Goal: Transaction & Acquisition: Purchase product/service

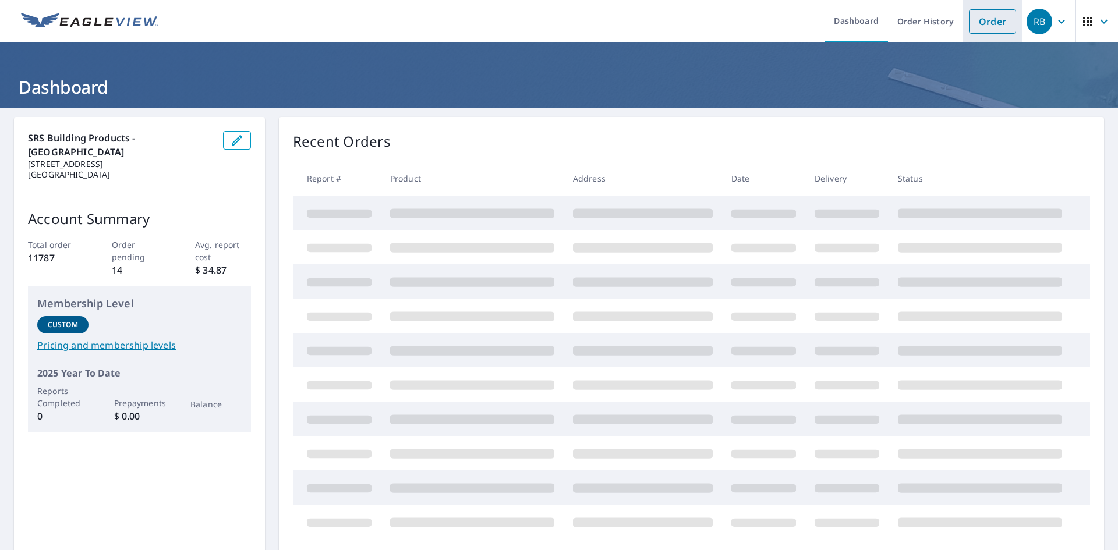
click at [976, 23] on link "Order" at bounding box center [992, 21] width 47 height 24
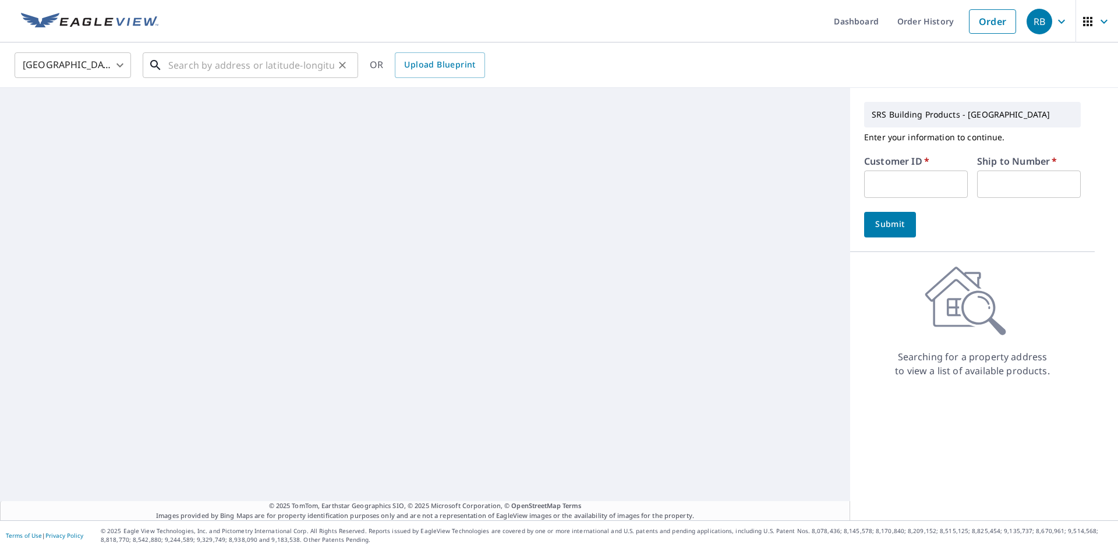
click at [252, 64] on input "text" at bounding box center [251, 65] width 166 height 33
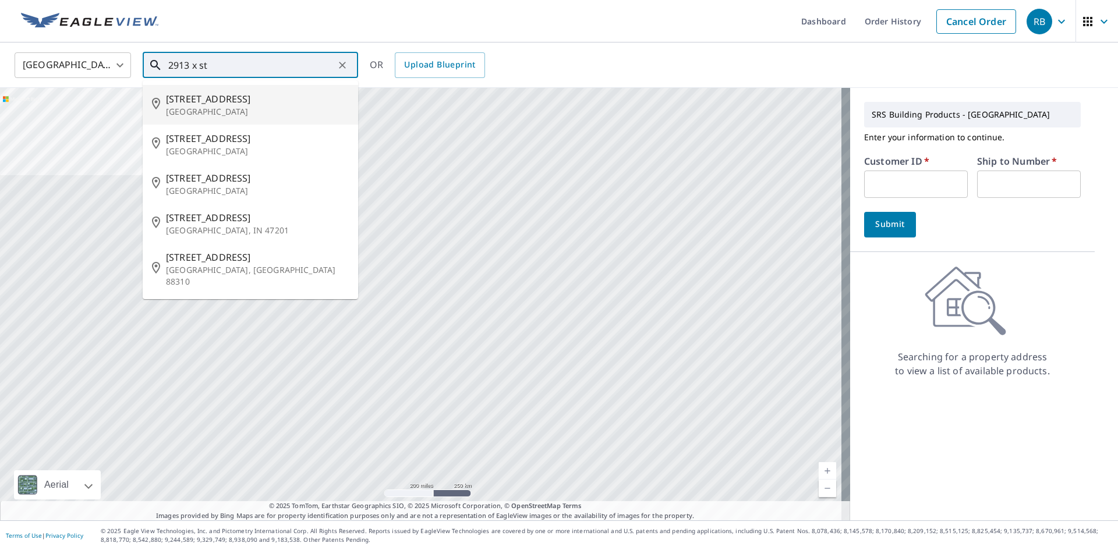
click at [235, 97] on span "[STREET_ADDRESS]" at bounding box center [257, 99] width 183 height 14
type input "[STREET_ADDRESS]"
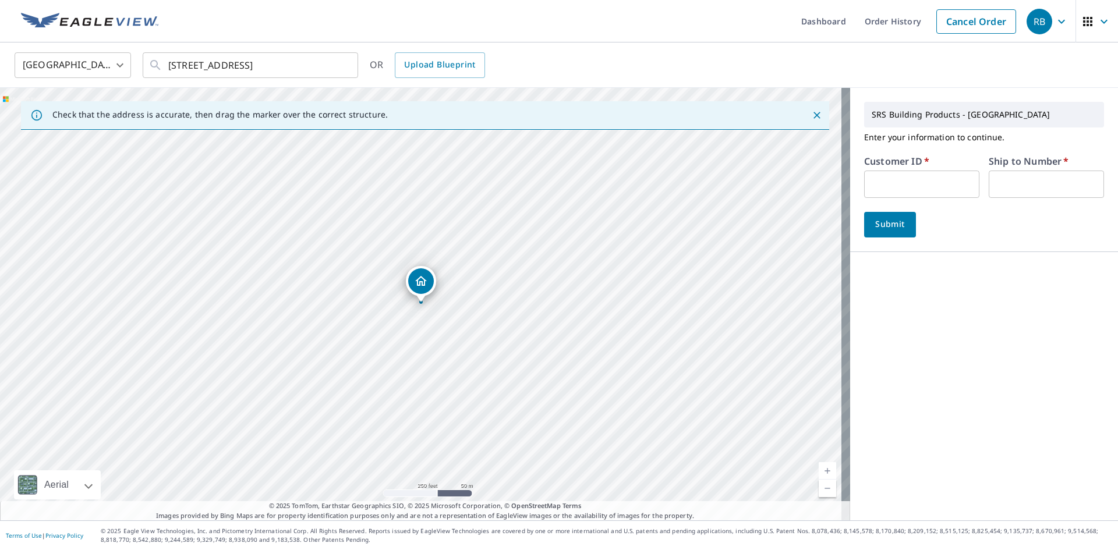
click at [891, 184] on input "text" at bounding box center [921, 184] width 115 height 27
type input "S065008"
drag, startPoint x: 1013, startPoint y: 184, endPoint x: 1021, endPoint y: 198, distance: 16.2
click at [1013, 184] on input "text" at bounding box center [1046, 184] width 115 height 27
type input "1"
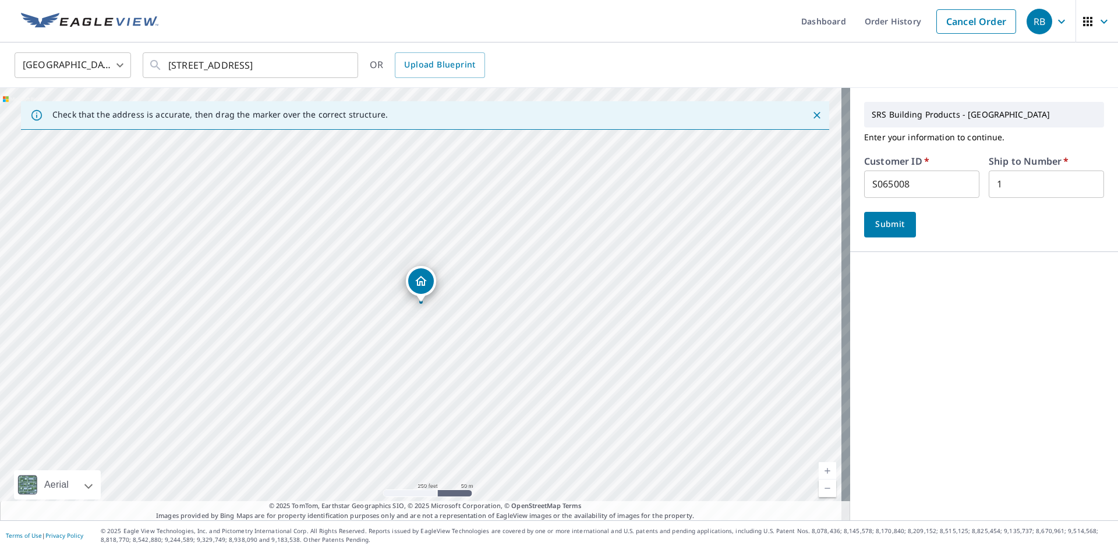
click at [907, 224] on div "Submit" at bounding box center [984, 225] width 240 height 26
click at [894, 223] on span "Submit" at bounding box center [889, 224] width 33 height 15
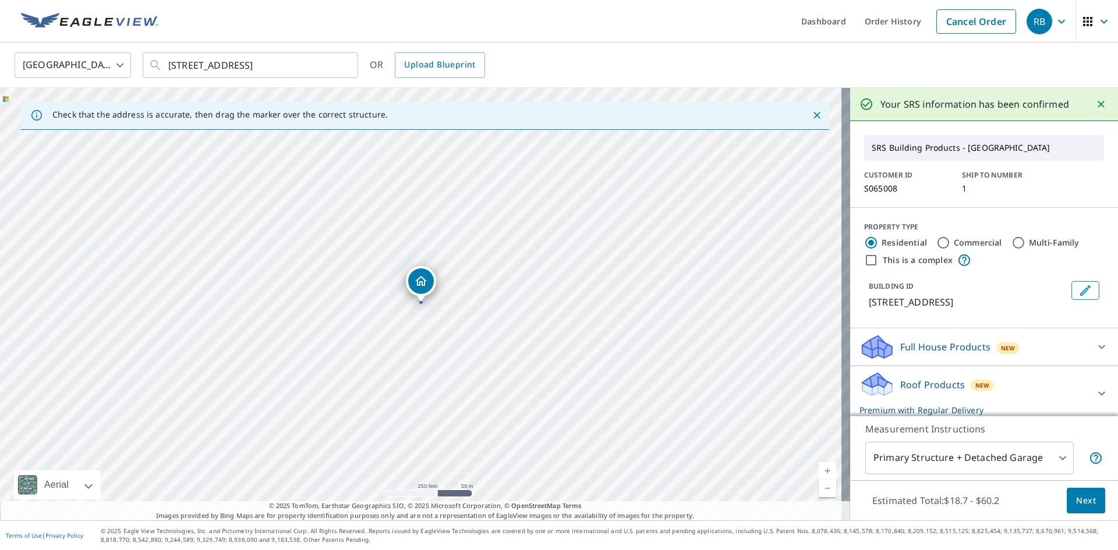
click at [1076, 498] on span "Next" at bounding box center [1086, 501] width 20 height 15
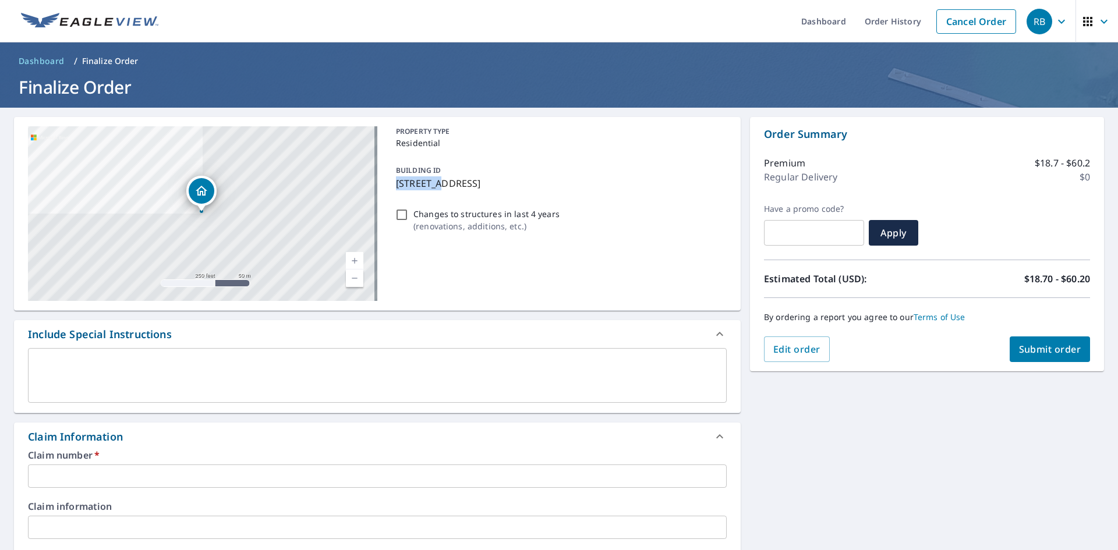
drag, startPoint x: 433, startPoint y: 182, endPoint x: 393, endPoint y: 185, distance: 39.7
click at [396, 185] on p "[STREET_ADDRESS]" at bounding box center [559, 183] width 326 height 14
checkbox input "true"
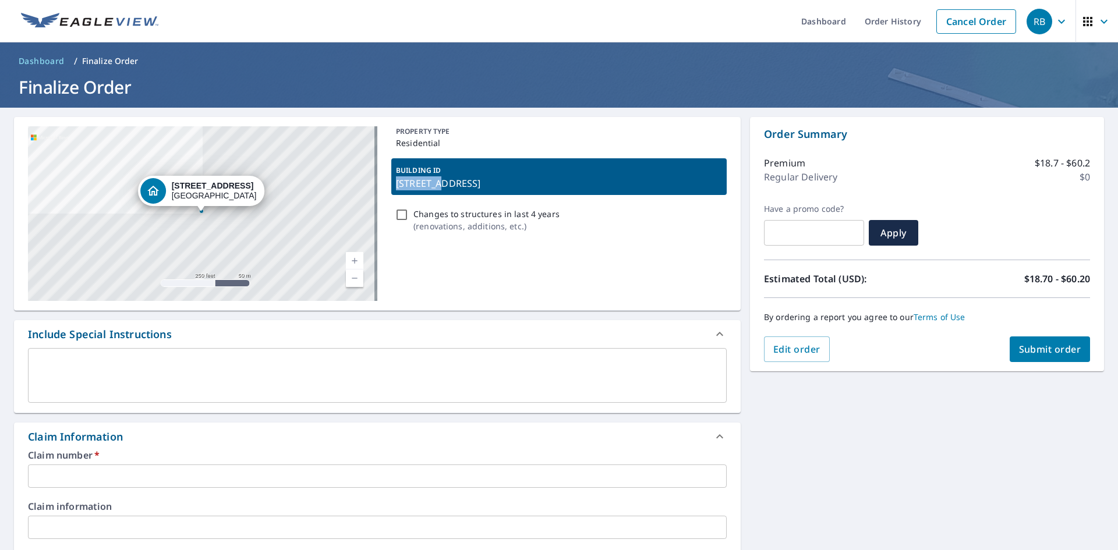
copy p "[STREET_ADDRESS]"
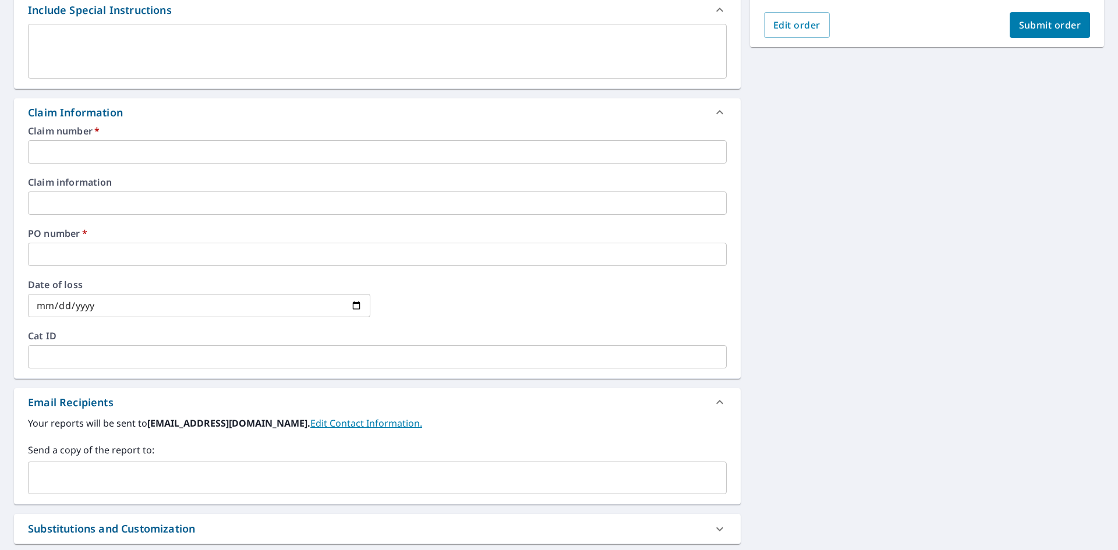
scroll to position [349, 0]
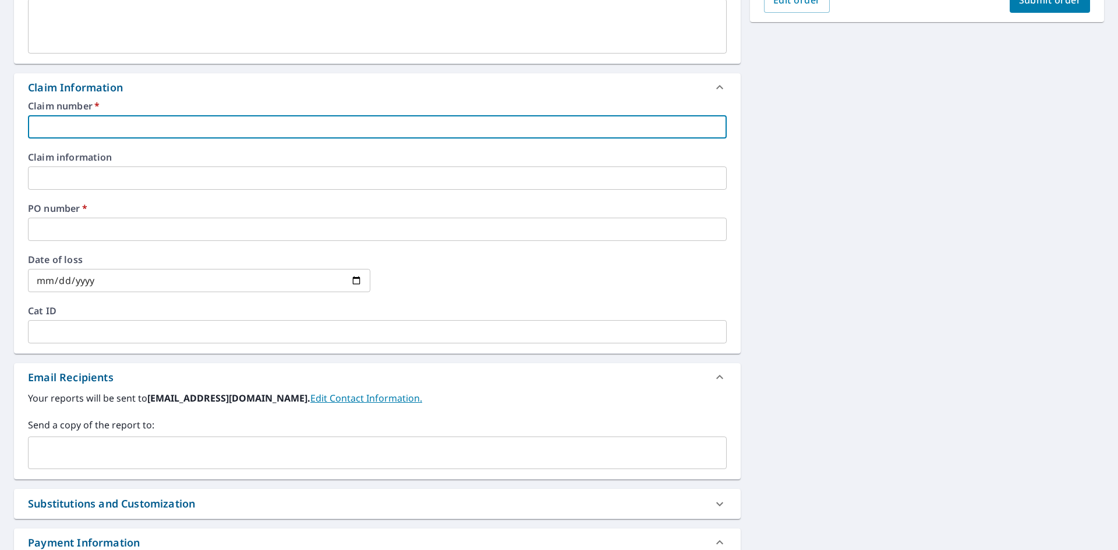
click at [98, 132] on input "text" at bounding box center [377, 126] width 699 height 23
paste input "[STREET_ADDRESS]"
type input "[STREET_ADDRESS]"
checkbox input "true"
type input "[STREET_ADDRESS]"
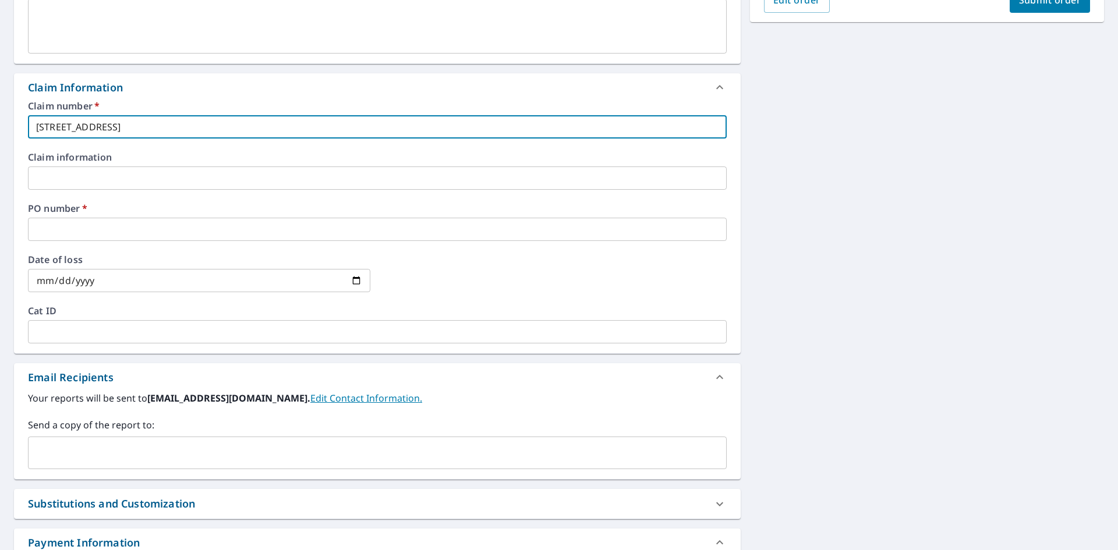
click at [115, 226] on input "text" at bounding box center [377, 229] width 699 height 23
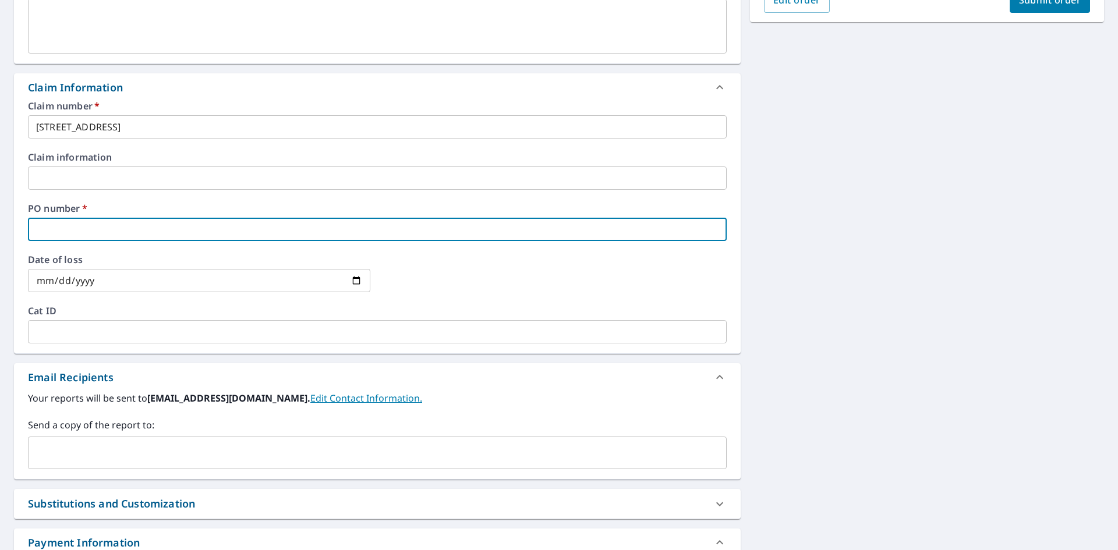
paste input "[STREET_ADDRESS]"
type input "[STREET_ADDRESS]"
checkbox input "true"
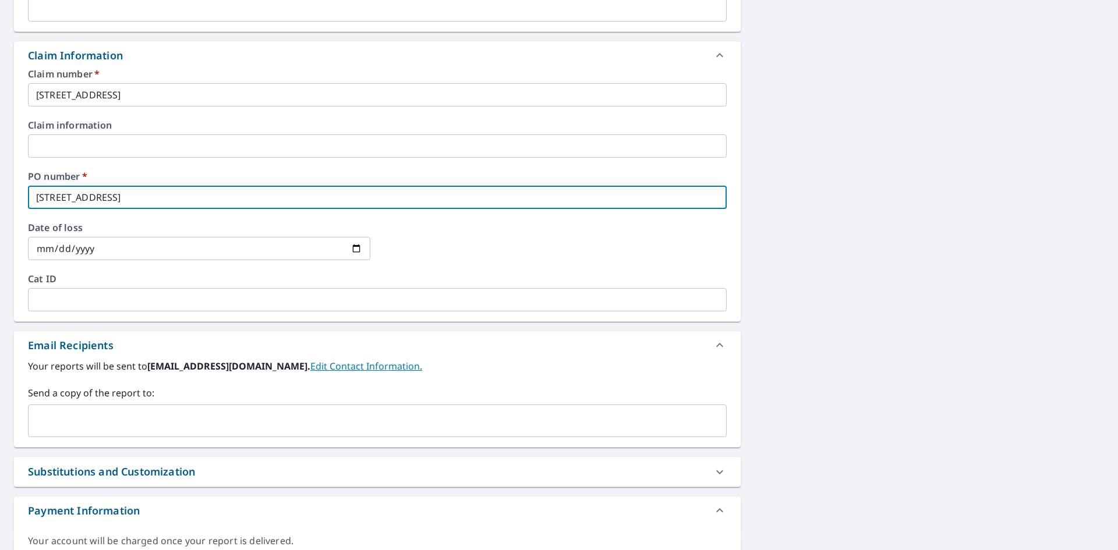
scroll to position [441, 0]
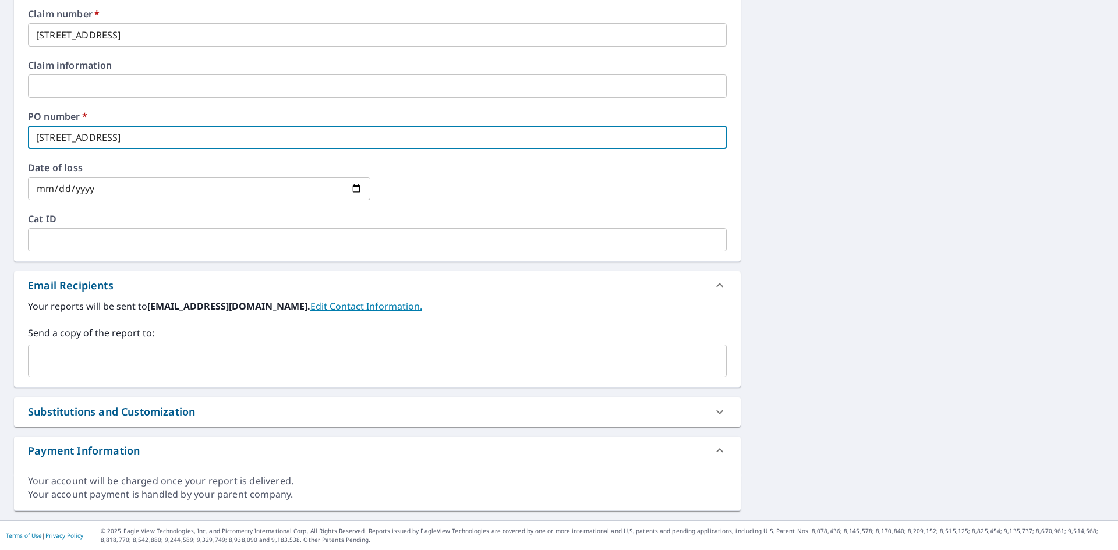
type input "[STREET_ADDRESS]"
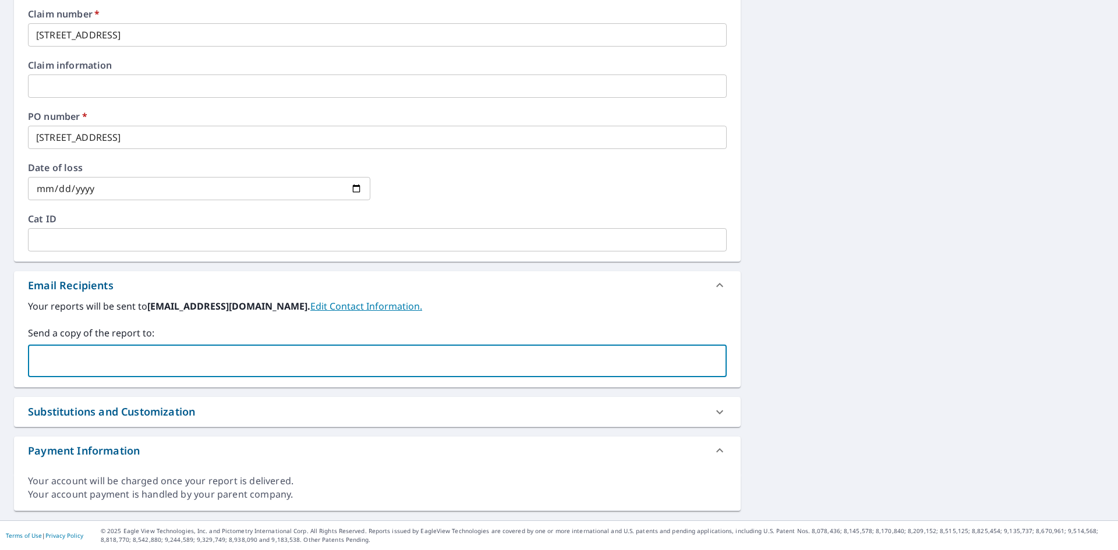
click at [151, 352] on input "text" at bounding box center [368, 361] width 671 height 22
type input "[PERSON_NAME][EMAIL_ADDRESS][PERSON_NAME][DOMAIN_NAME]"
checkbox input "true"
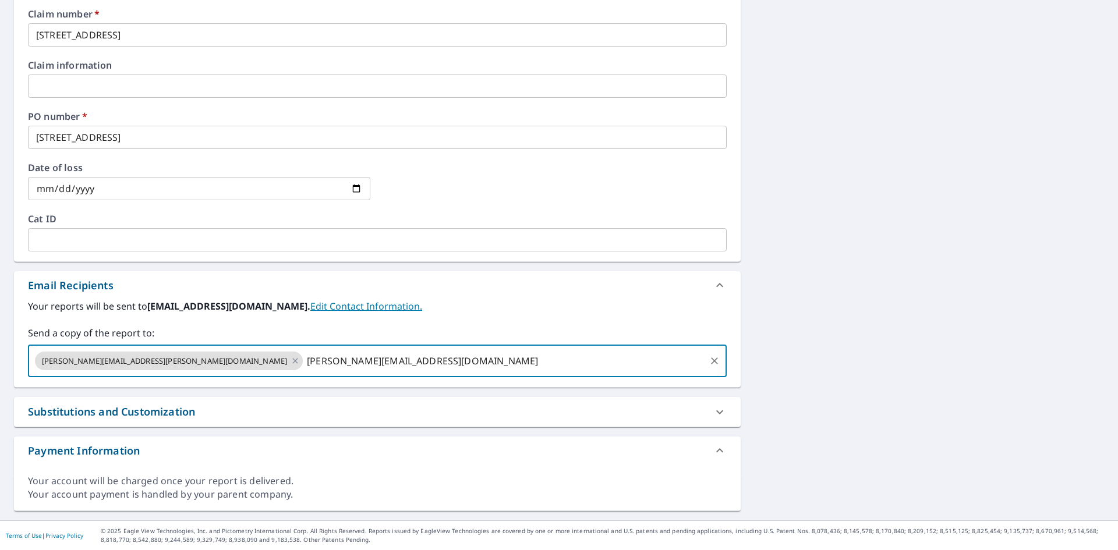
type input "[PERSON_NAME][EMAIL_ADDRESS][DOMAIN_NAME]"
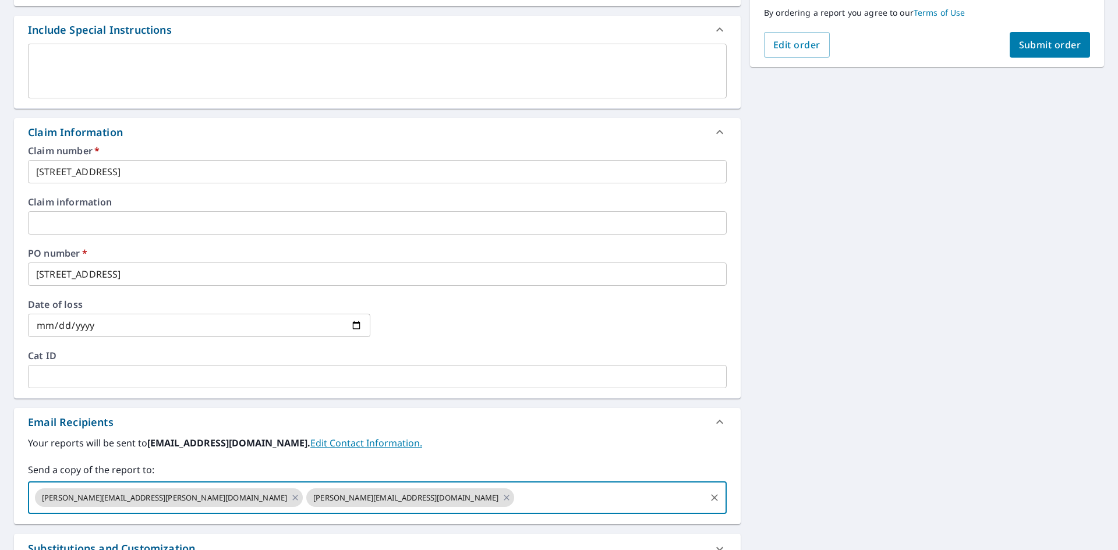
scroll to position [150, 0]
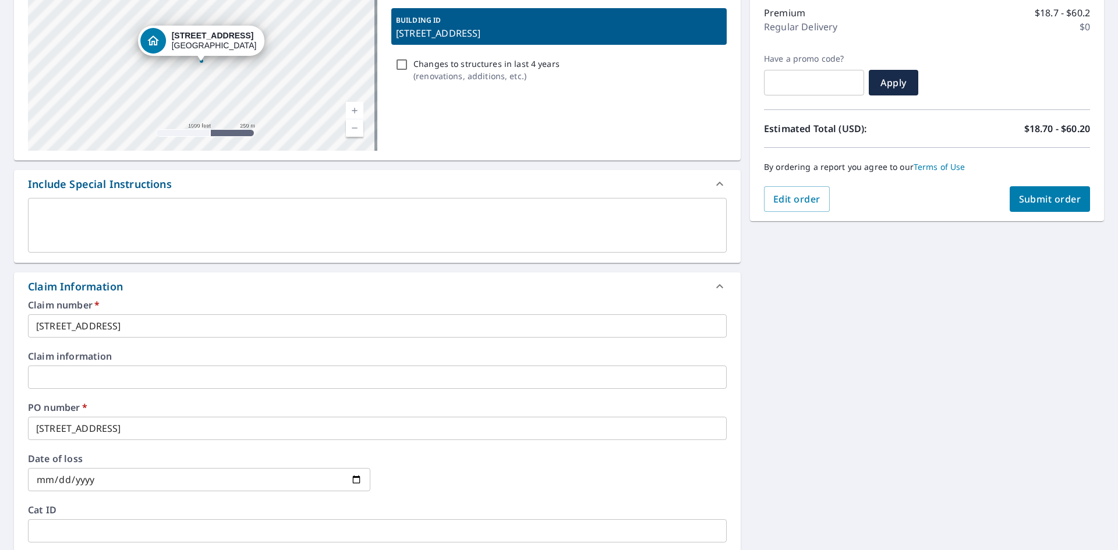
click at [1047, 194] on span "Submit order" at bounding box center [1050, 199] width 62 height 13
checkbox input "true"
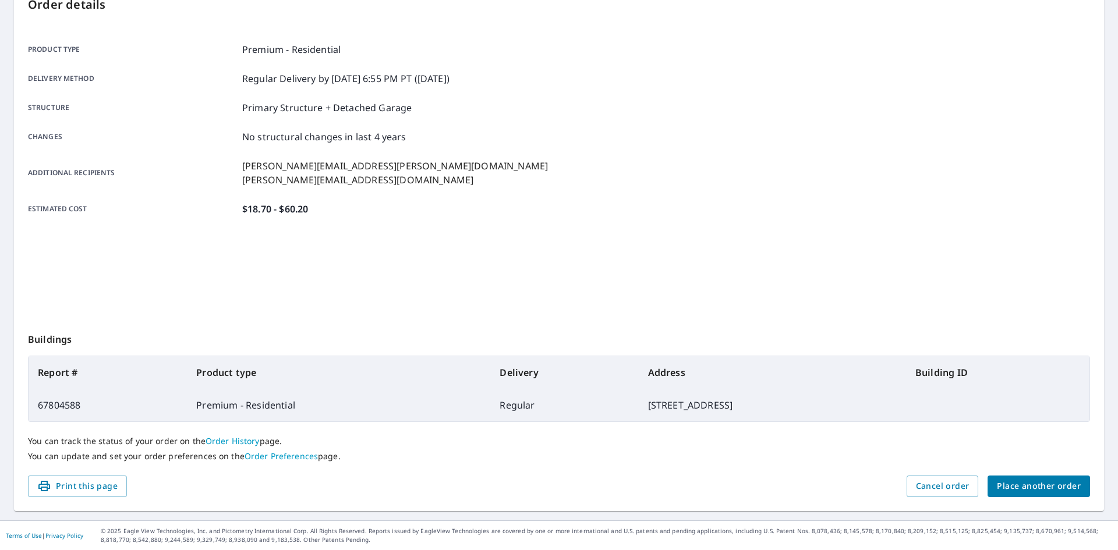
scroll to position [135, 0]
